Goal: Transaction & Acquisition: Purchase product/service

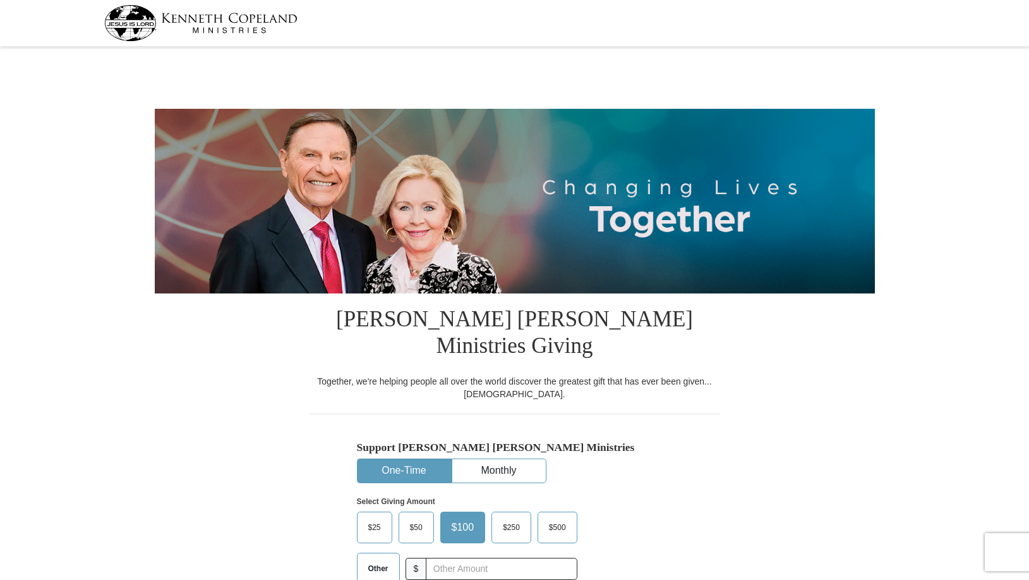
select select "CT"
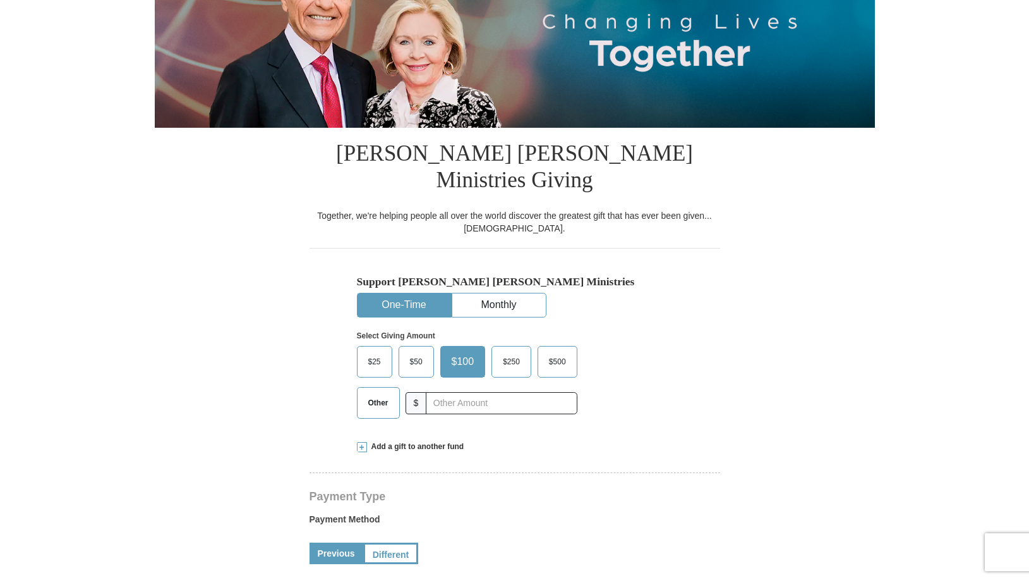
scroll to position [168, 0]
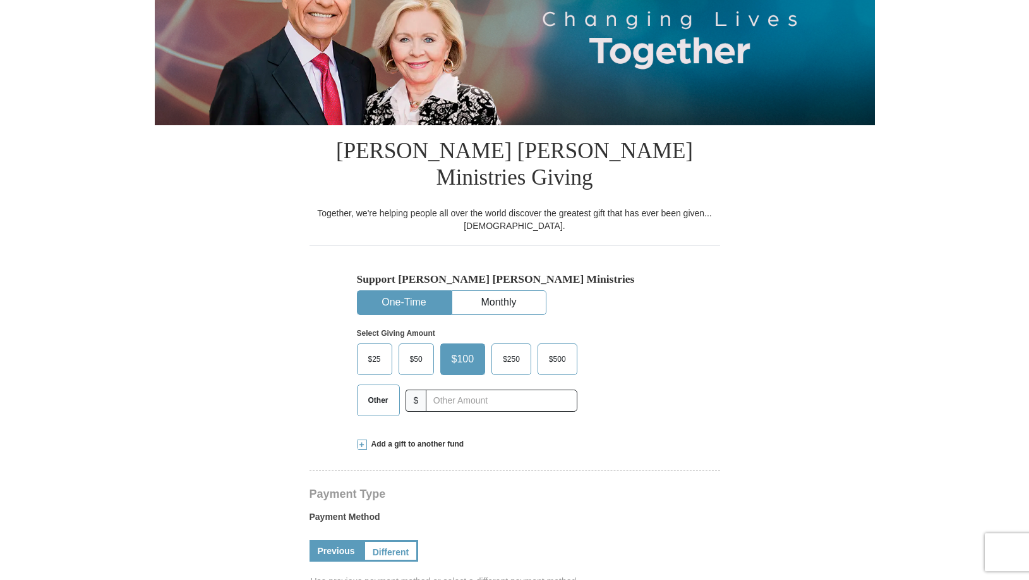
click at [418, 439] on span "Add a gift to another fund" at bounding box center [415, 444] width 97 height 11
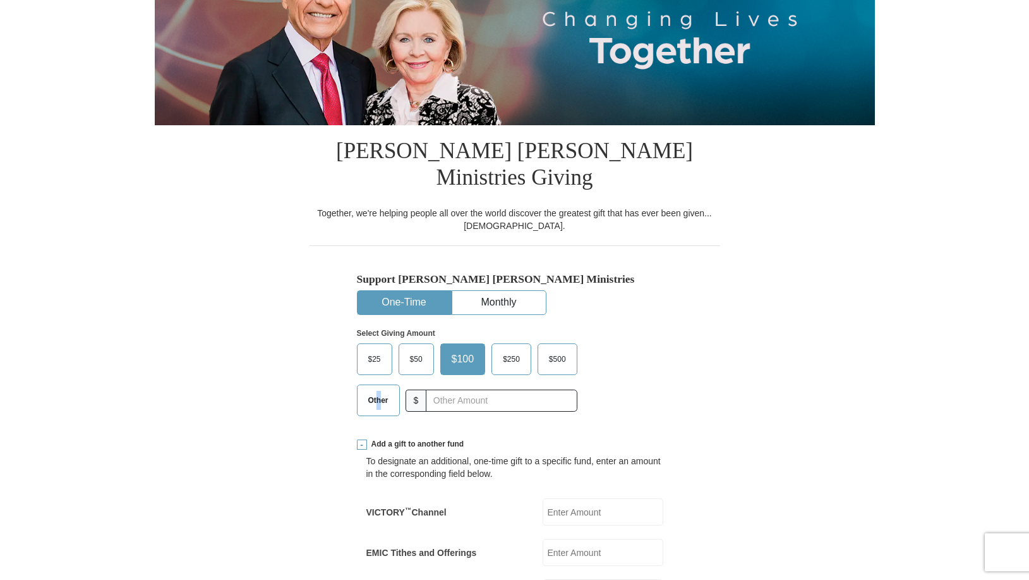
click at [379, 391] on span "Other" at bounding box center [378, 400] width 33 height 19
click at [0, 0] on input "Other" at bounding box center [0, 0] width 0 height 0
click at [568, 538] on input "EMIC Tithes and Offerings" at bounding box center [603, 551] width 121 height 27
type input "181."
click at [463, 389] on input "text" at bounding box center [501, 400] width 140 height 22
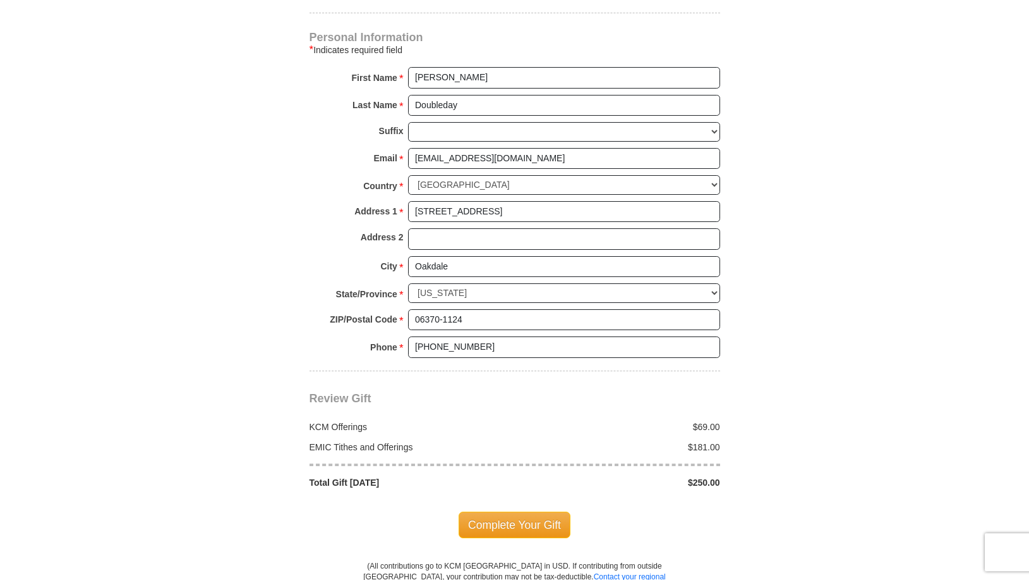
scroll to position [1064, 0]
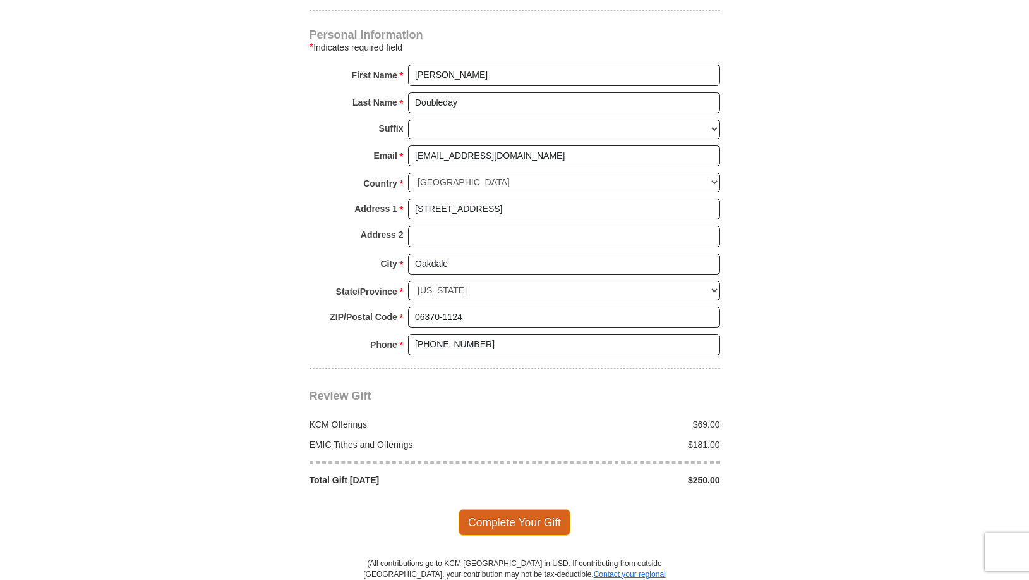
type input "69."
click at [537, 509] on span "Complete Your Gift" at bounding box center [515, 522] width 112 height 27
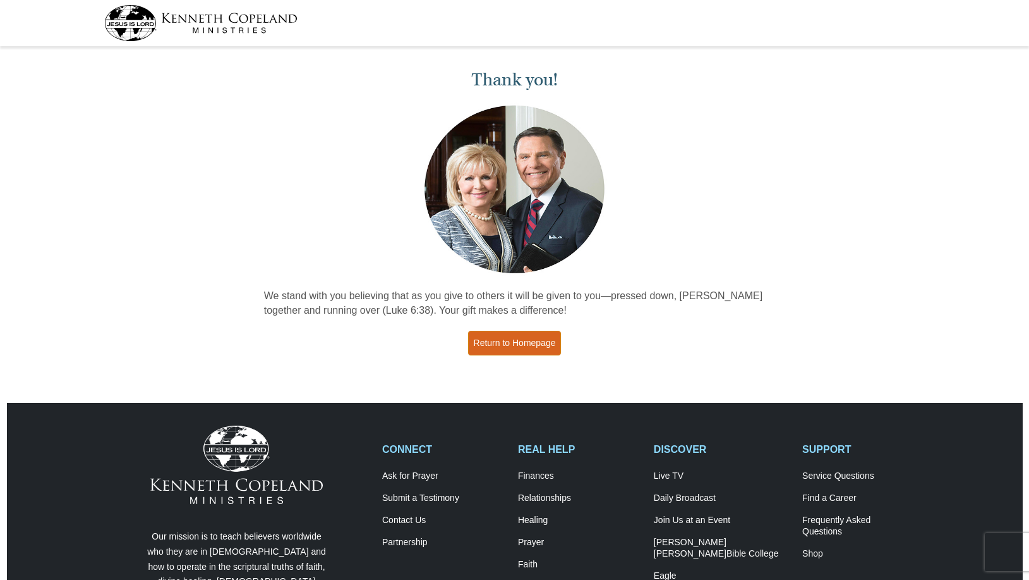
click at [497, 344] on link "Return to Homepage" at bounding box center [515, 343] width 94 height 25
